Goal: Information Seeking & Learning: Learn about a topic

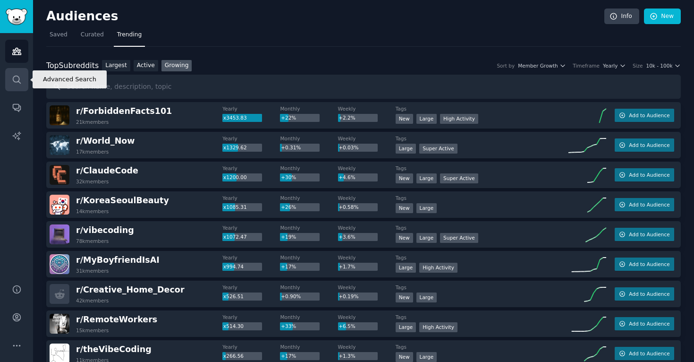
click at [19, 70] on link "Search" at bounding box center [16, 79] width 23 height 23
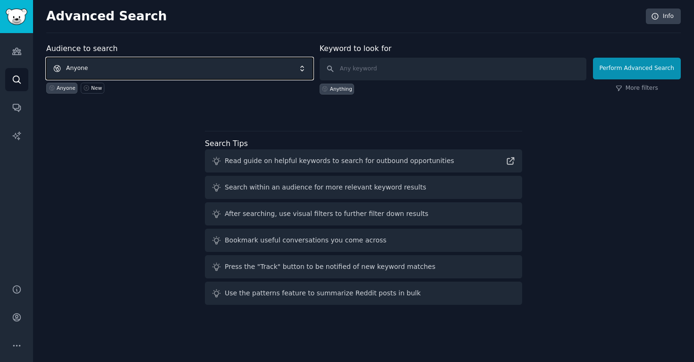
click at [147, 69] on span "Anyone" at bounding box center [179, 69] width 267 height 22
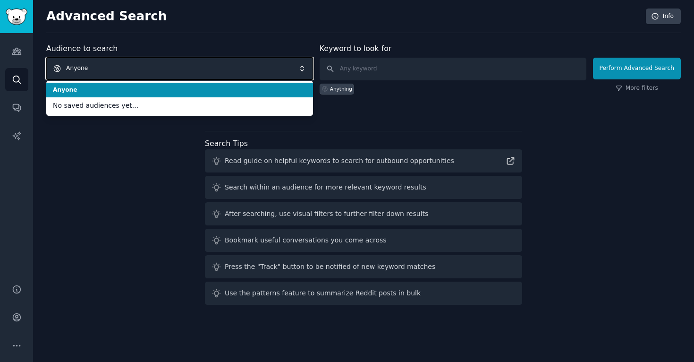
click at [147, 69] on span "Anyone" at bounding box center [179, 69] width 267 height 22
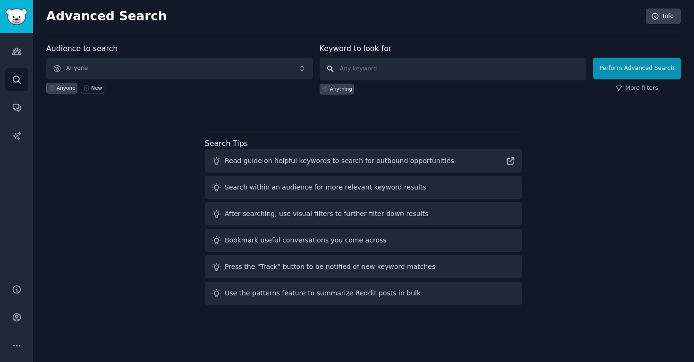
click at [343, 67] on input "text" at bounding box center [453, 69] width 267 height 23
type input "collagen"
click button "Perform Advanced Search" at bounding box center [637, 69] width 88 height 22
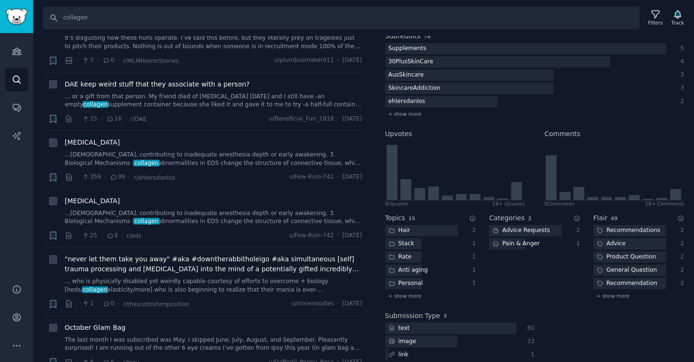
scroll to position [3012, 0]
